Goal: Task Accomplishment & Management: Complete application form

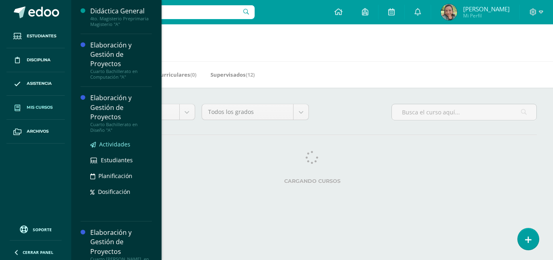
click at [113, 116] on div "Elaboración y Gestión de Proyectos" at bounding box center [121, 107] width 62 height 28
click at [123, 144] on span "Actividades" at bounding box center [114, 144] width 31 height 8
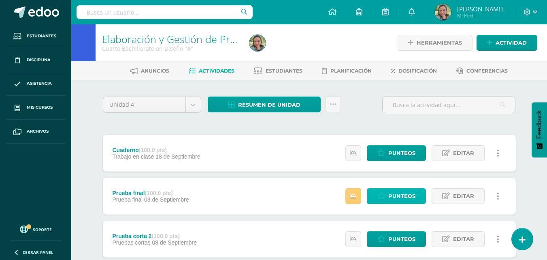
click at [400, 198] on span "Punteos" at bounding box center [401, 195] width 27 height 15
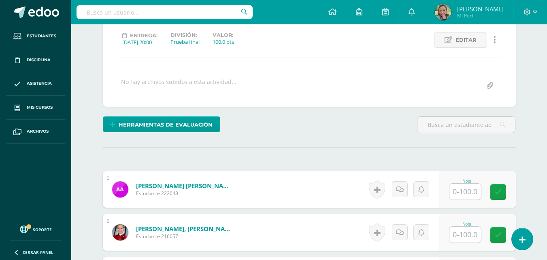
scroll to position [111, 0]
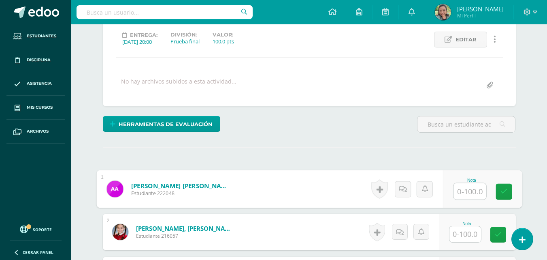
click at [458, 196] on input "text" at bounding box center [470, 191] width 32 height 16
type input "93"
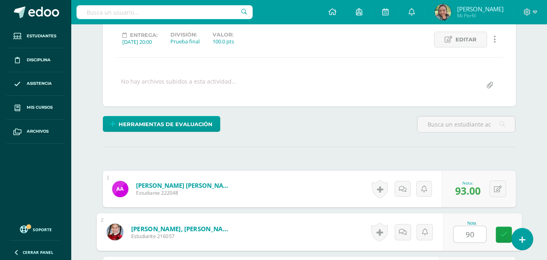
type input "90"
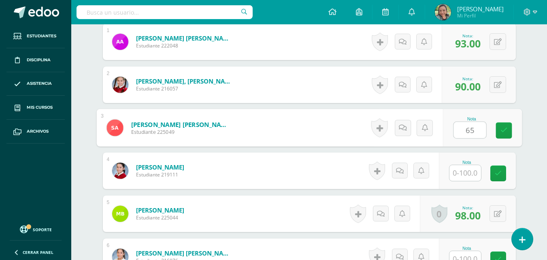
type input "65"
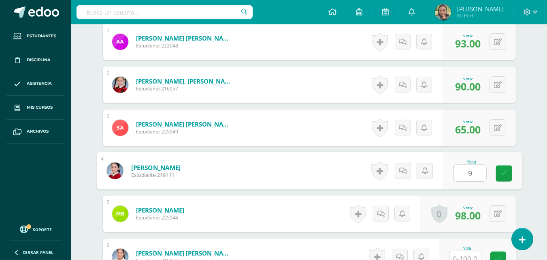
type input "98"
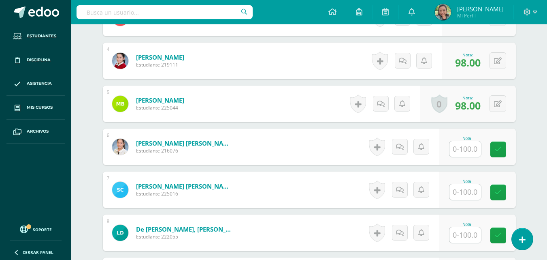
scroll to position [422, 0]
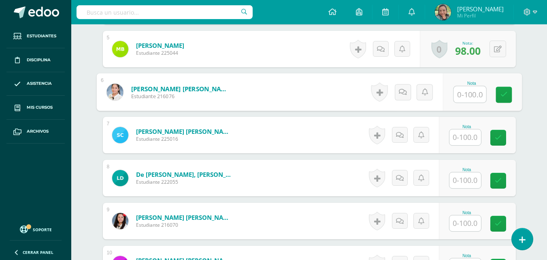
click at [466, 95] on input "text" at bounding box center [470, 94] width 32 height 16
type input "94"
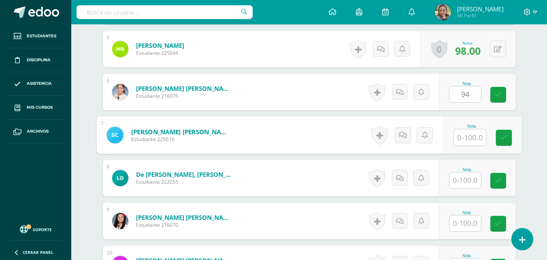
click at [471, 133] on input "text" at bounding box center [470, 137] width 32 height 16
type input "80"
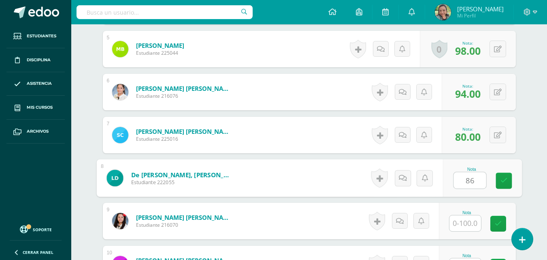
type input "86"
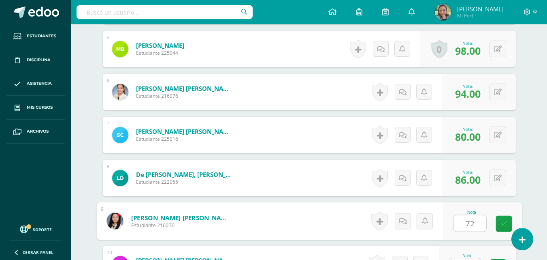
type input "72"
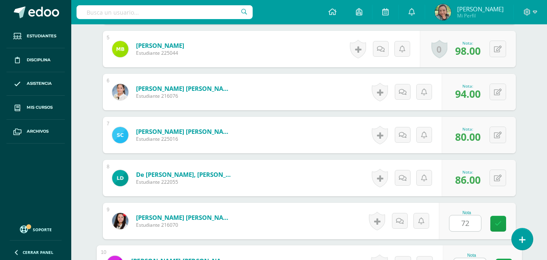
scroll to position [437, 0]
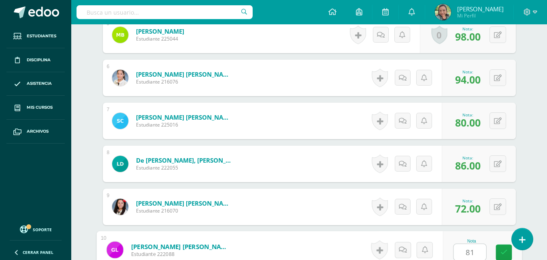
type input "81"
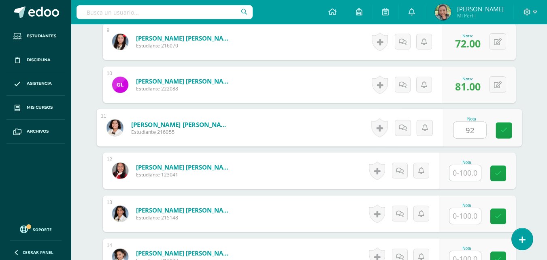
type input "92"
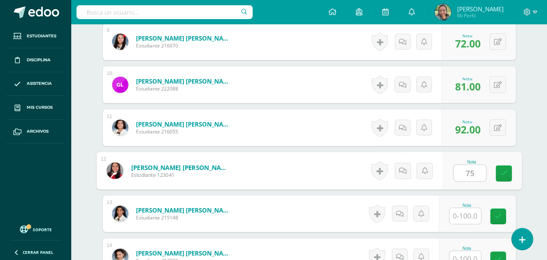
type input "75"
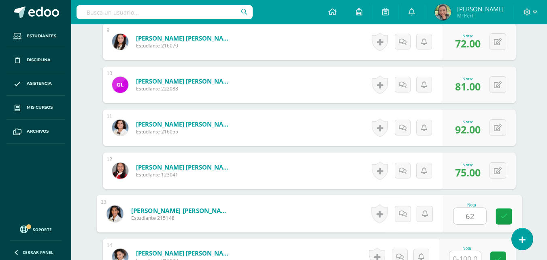
type input "62"
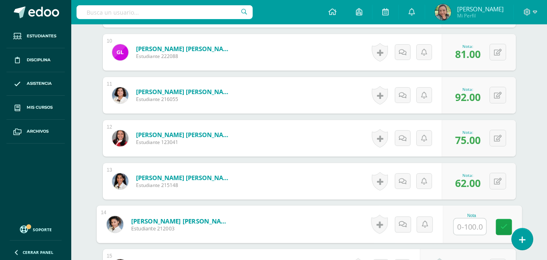
scroll to position [637, 0]
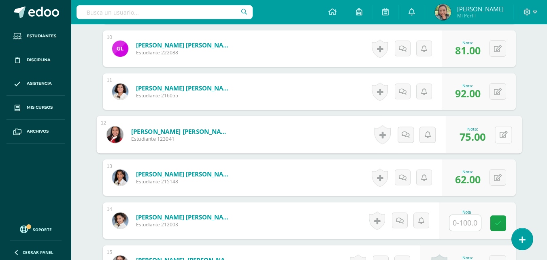
click at [502, 129] on button at bounding box center [503, 134] width 17 height 17
type input "82"
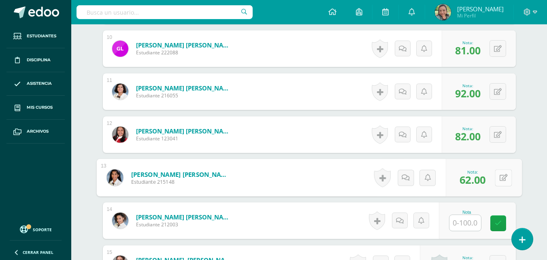
click at [500, 179] on icon at bounding box center [503, 177] width 8 height 7
type input "75"
click at [481, 177] on icon at bounding box center [481, 180] width 7 height 7
click at [473, 212] on div "Nota" at bounding box center [467, 212] width 36 height 4
click at [472, 221] on input "text" at bounding box center [465, 223] width 32 height 16
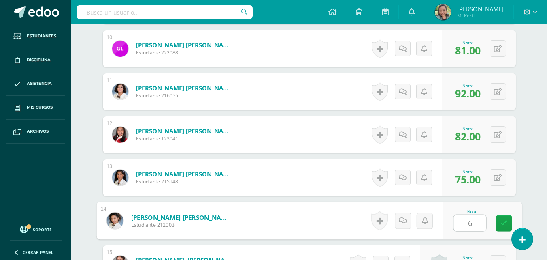
type input "62"
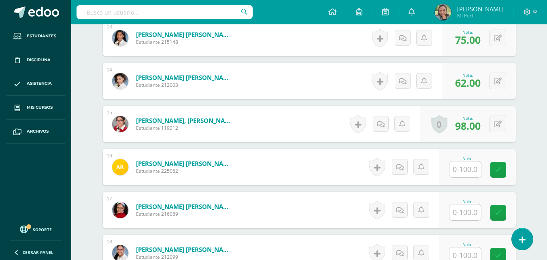
scroll to position [780, 0]
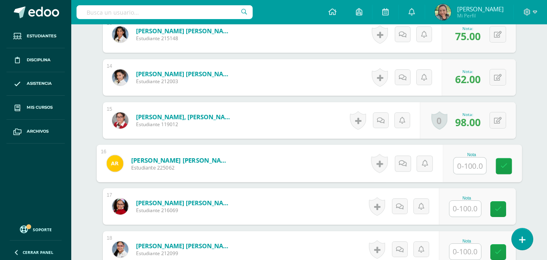
click at [464, 167] on input "text" at bounding box center [470, 166] width 32 height 16
type input "90"
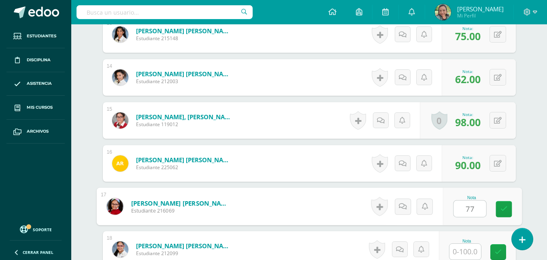
type input "77"
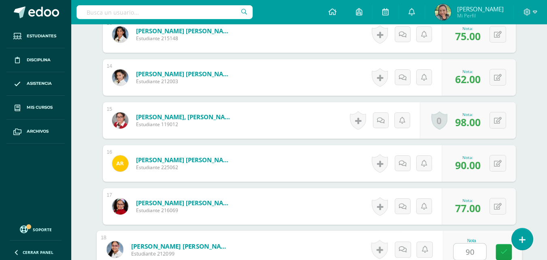
type input "90"
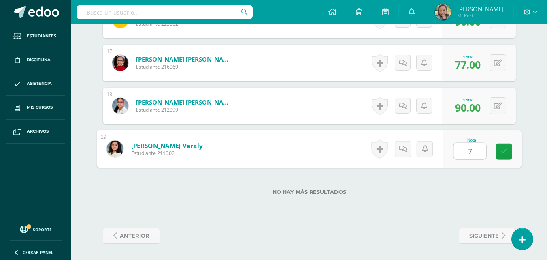
type input "76"
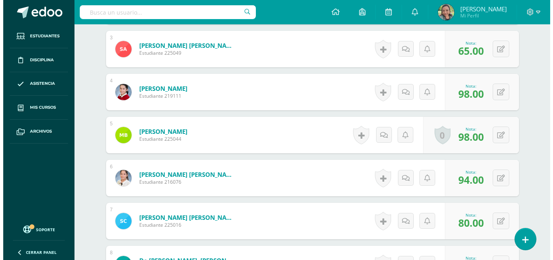
scroll to position [341, 0]
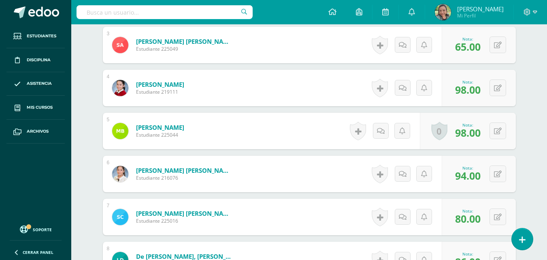
click at [438, 130] on link "0" at bounding box center [439, 130] width 16 height 19
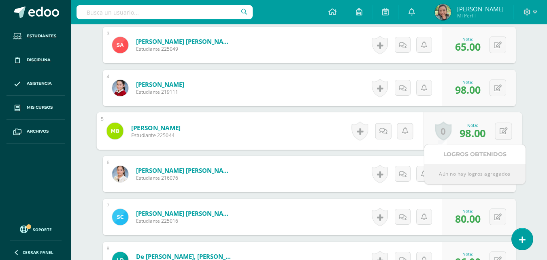
click at [443, 133] on link "0" at bounding box center [443, 130] width 17 height 19
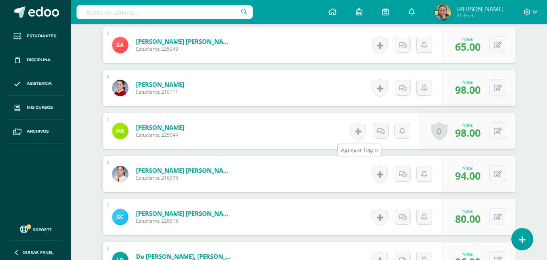
click at [358, 132] on link at bounding box center [358, 130] width 16 height 19
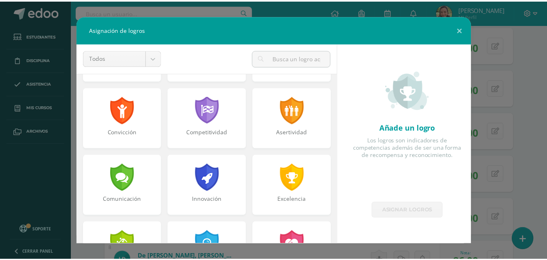
scroll to position [122, 0]
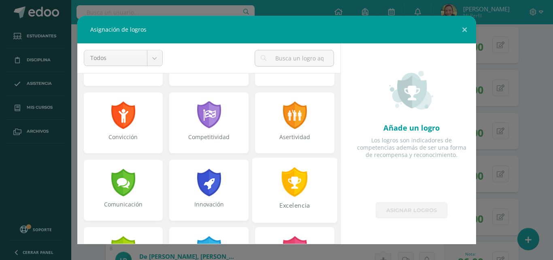
click at [290, 193] on div at bounding box center [295, 182] width 28 height 30
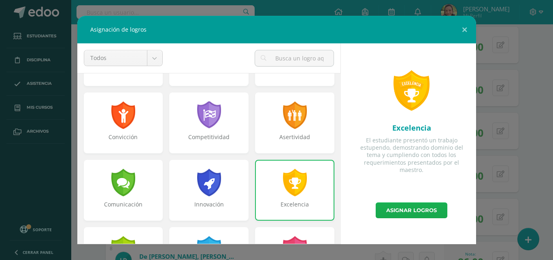
click at [417, 209] on link "Asignar logros" at bounding box center [412, 210] width 72 height 16
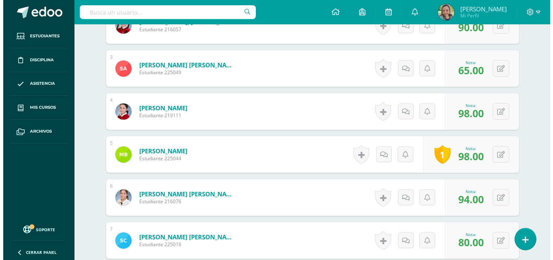
scroll to position [315, 0]
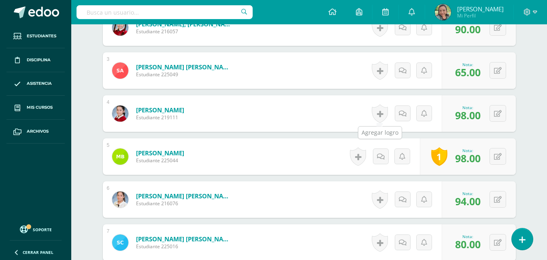
click at [378, 116] on link at bounding box center [380, 113] width 16 height 19
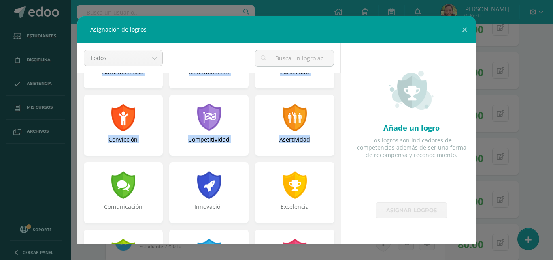
drag, startPoint x: 341, startPoint y: 119, endPoint x: 329, endPoint y: 159, distance: 41.4
click at [329, 159] on div "Respeto Pasión Trabajo original Autosuficiencia Determinación Curiosidad Convic…" at bounding box center [209, 158] width 264 height 171
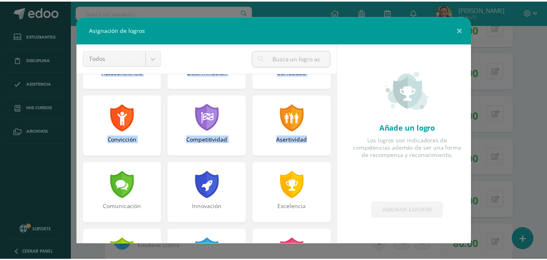
scroll to position [122, 0]
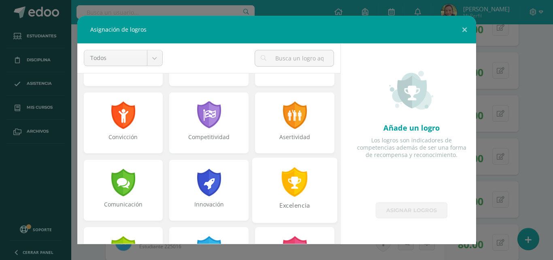
click at [288, 175] on div at bounding box center [295, 182] width 28 height 30
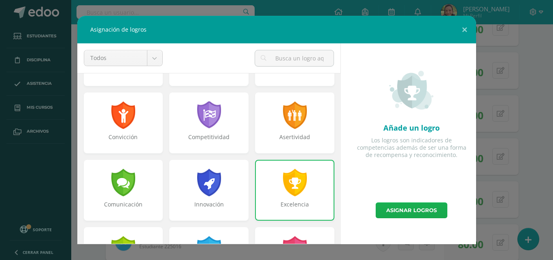
click at [423, 208] on link "Asignar logros" at bounding box center [412, 210] width 72 height 16
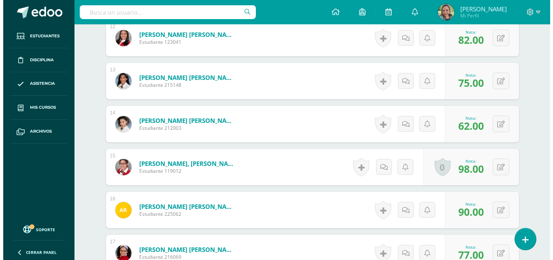
scroll to position [757, 0]
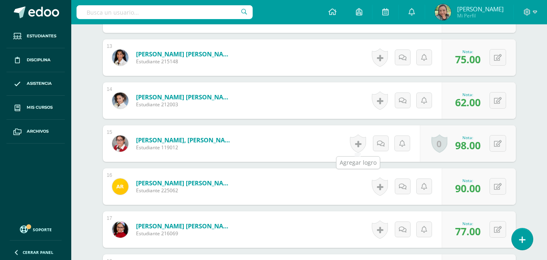
click at [358, 141] on link at bounding box center [358, 143] width 16 height 19
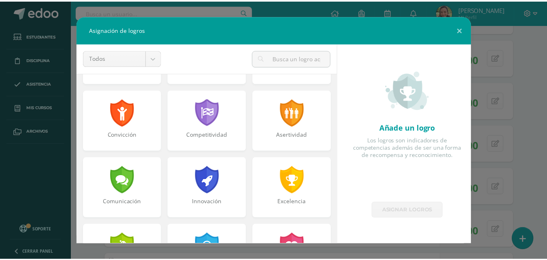
scroll to position [127, 0]
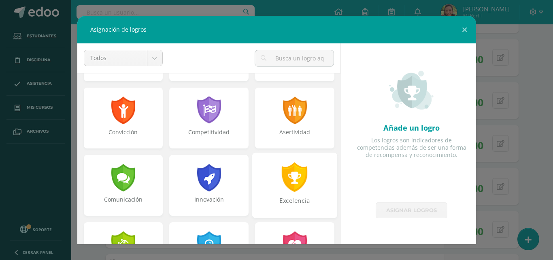
click at [294, 177] on div at bounding box center [295, 177] width 28 height 30
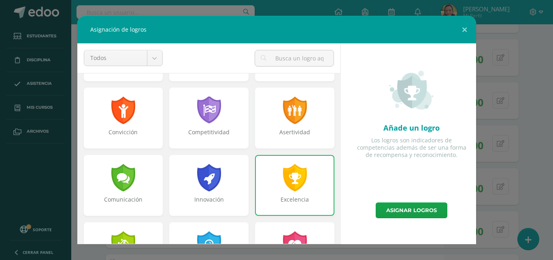
click at [294, 177] on div at bounding box center [295, 178] width 26 height 28
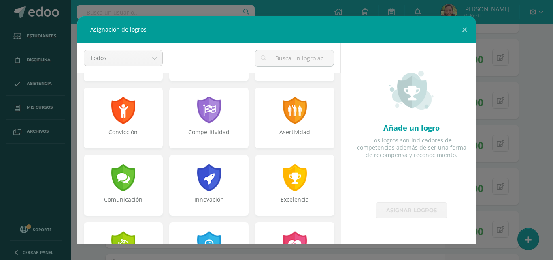
click at [417, 206] on link "Asignar logros" at bounding box center [412, 210] width 72 height 16
click at [287, 196] on div "Excelencia" at bounding box center [294, 204] width 83 height 17
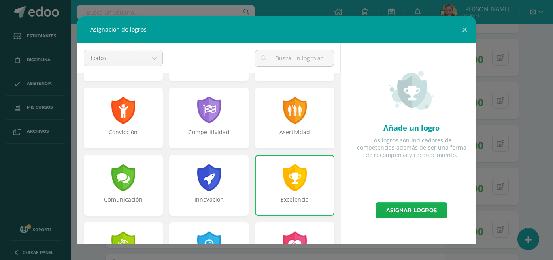
click at [410, 211] on link "Asignar logros" at bounding box center [412, 210] width 72 height 16
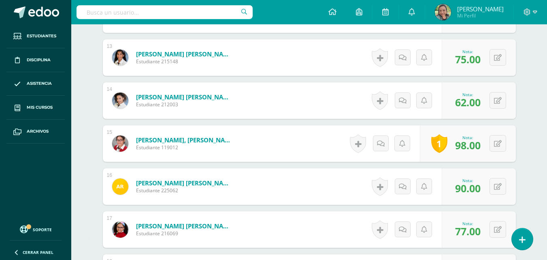
click at [480, 199] on div "0 Logros Logros obtenidos Aún no hay logros agregados Nota: 90.00" at bounding box center [479, 186] width 74 height 36
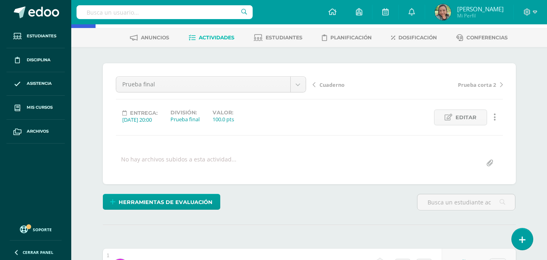
scroll to position [28, 0]
